Goal: Find specific page/section: Find specific page/section

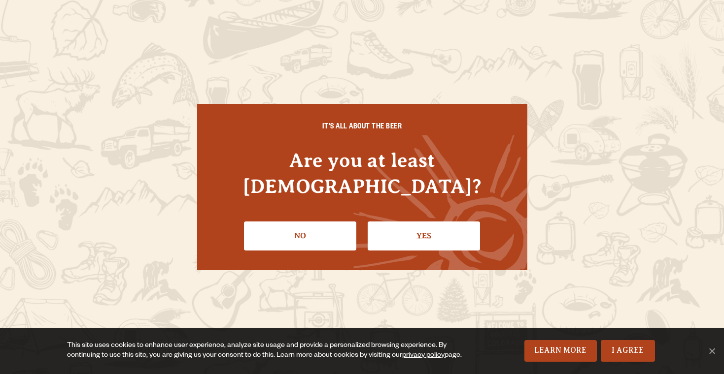
click at [394, 230] on link "Yes" at bounding box center [424, 236] width 112 height 29
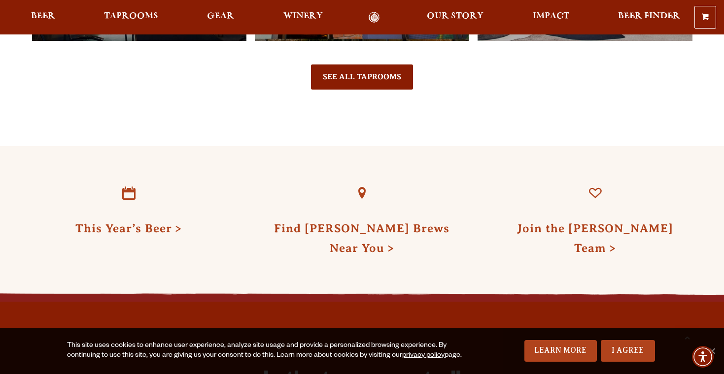
scroll to position [2423, 0]
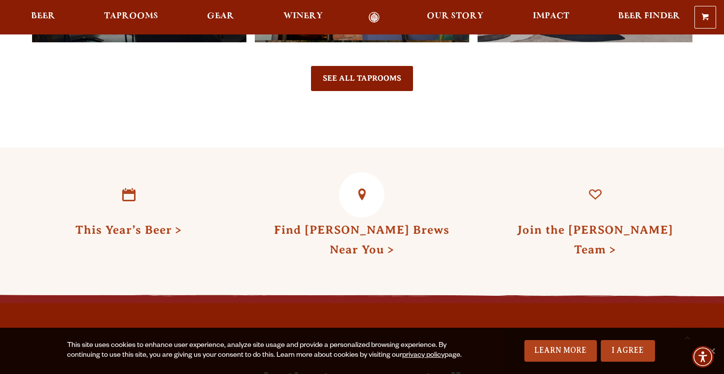
click at [347, 224] on link "Find Odell Brews Near You" at bounding box center [361, 240] width 175 height 33
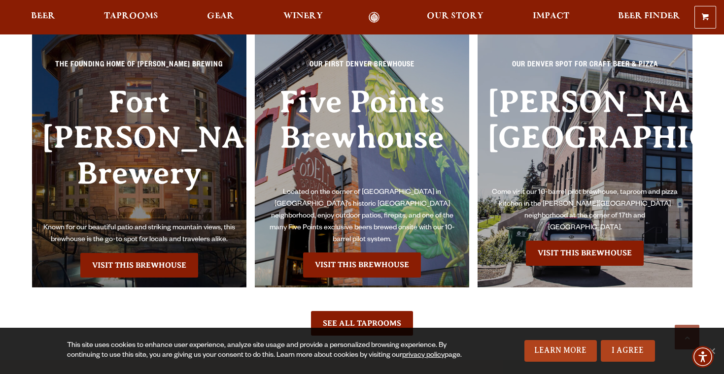
scroll to position [870, 0]
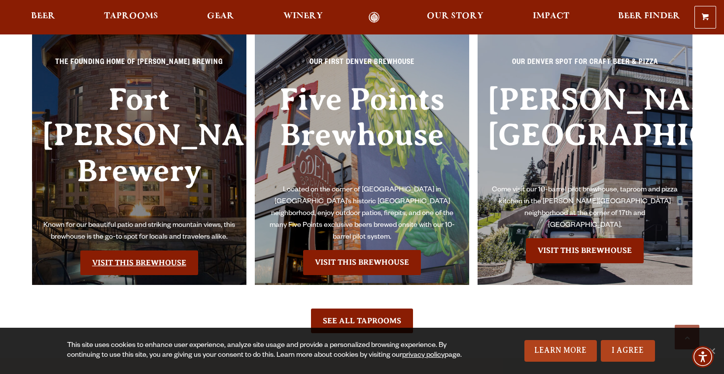
click at [152, 251] on link "Visit this Brewhouse" at bounding box center [139, 263] width 118 height 25
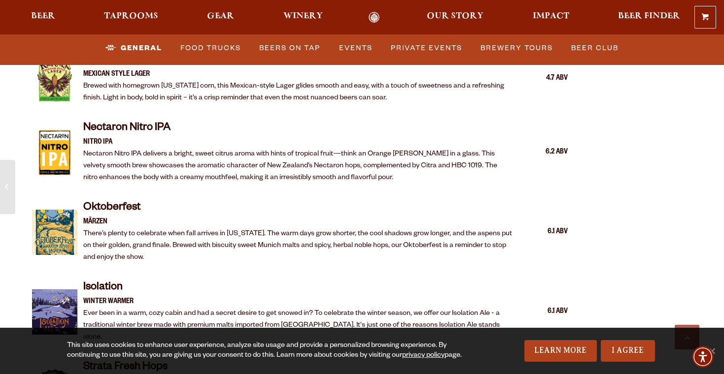
scroll to position [1830, 0]
click at [205, 56] on link "Food Trucks" at bounding box center [210, 48] width 68 height 23
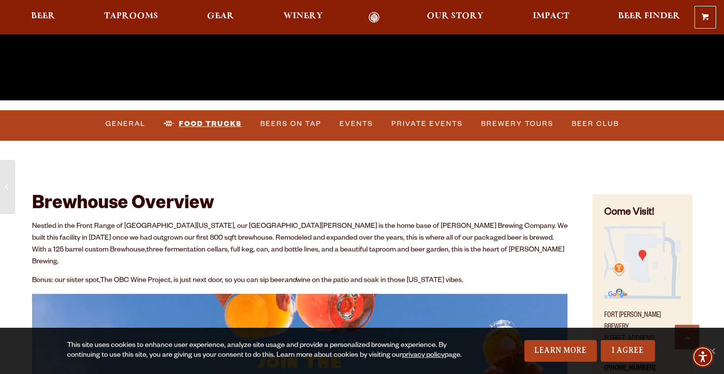
scroll to position [307, 0]
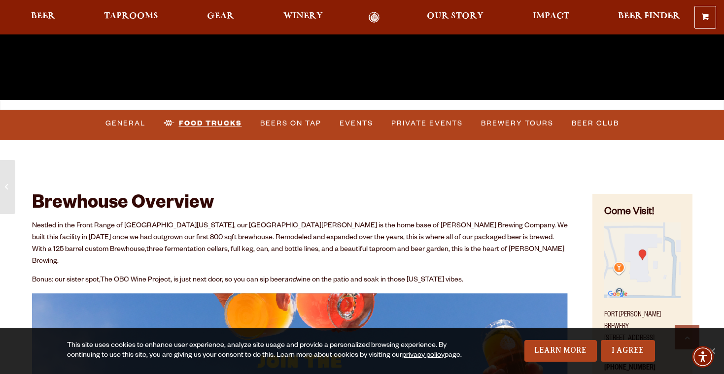
click at [191, 122] on link "Food Trucks" at bounding box center [203, 123] width 86 height 23
click at [210, 124] on link "Food Trucks" at bounding box center [203, 123] width 86 height 23
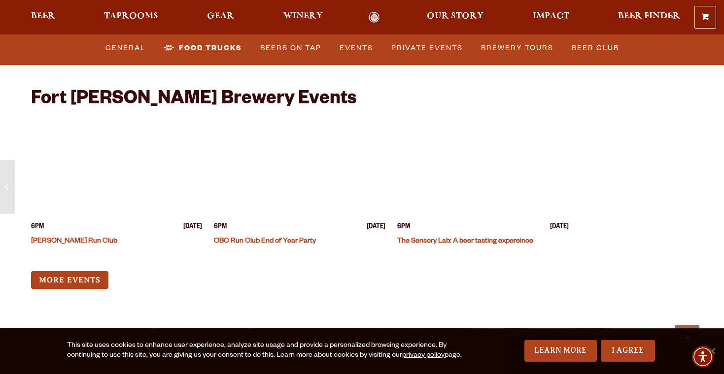
scroll to position [3824, 0]
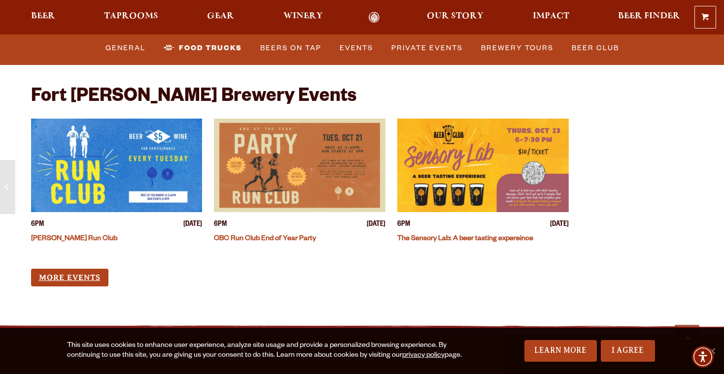
click at [94, 269] on link "More Events" at bounding box center [69, 278] width 77 height 18
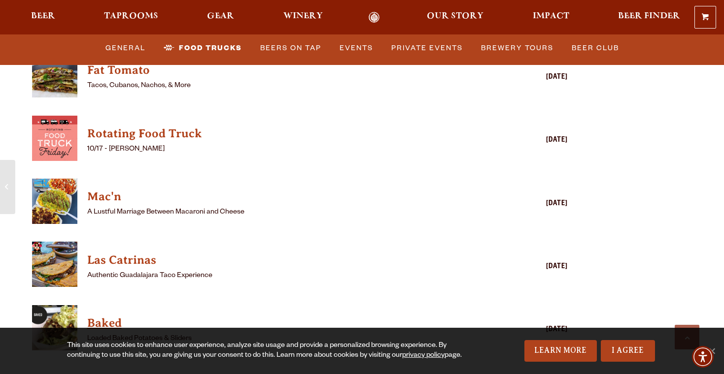
scroll to position [2672, 0]
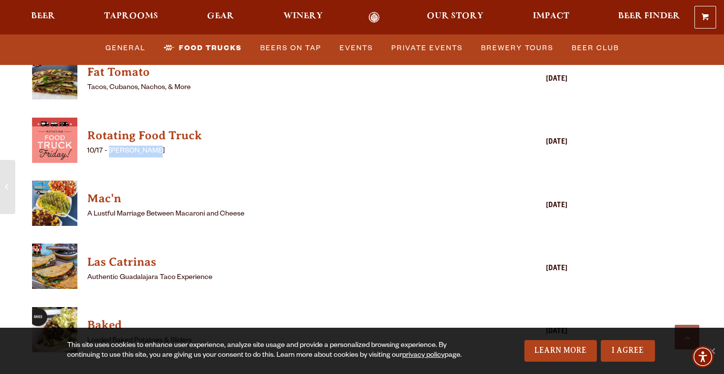
drag, startPoint x: 110, startPoint y: 127, endPoint x: 167, endPoint y: 123, distance: 57.3
click at [167, 146] on p "10/17 - [PERSON_NAME]" at bounding box center [285, 152] width 397 height 12
